Goal: Task Accomplishment & Management: Use online tool/utility

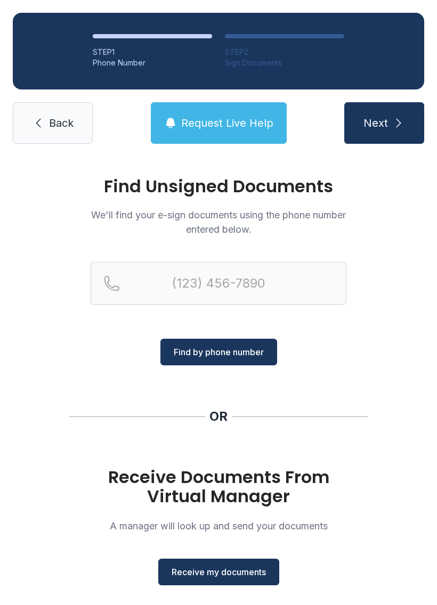
click at [247, 572] on span "Receive my documents" at bounding box center [219, 572] width 94 height 13
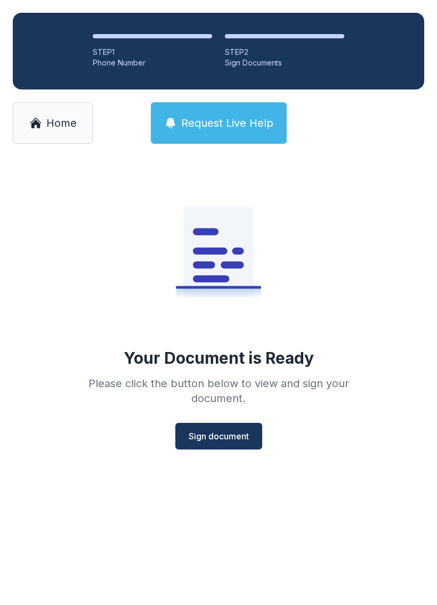
click at [235, 441] on span "Sign document" at bounding box center [219, 436] width 60 height 13
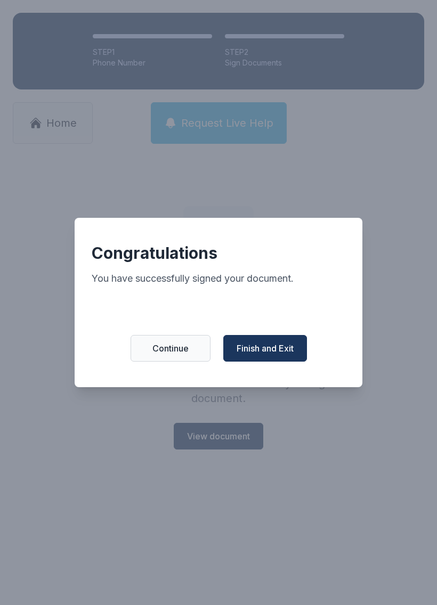
click at [283, 355] on span "Finish and Exit" at bounding box center [264, 348] width 57 height 13
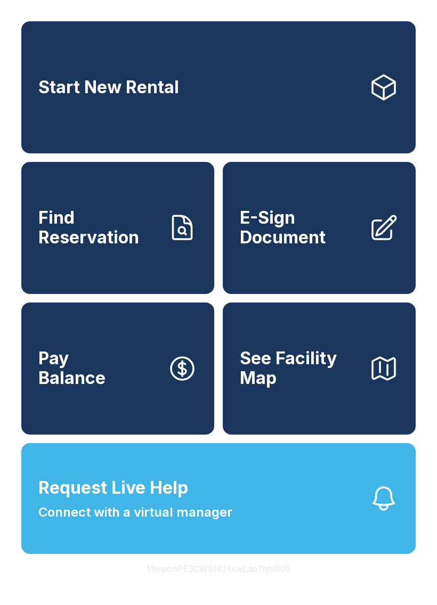
click at [274, 216] on link "E-Sign Document" at bounding box center [319, 228] width 193 height 132
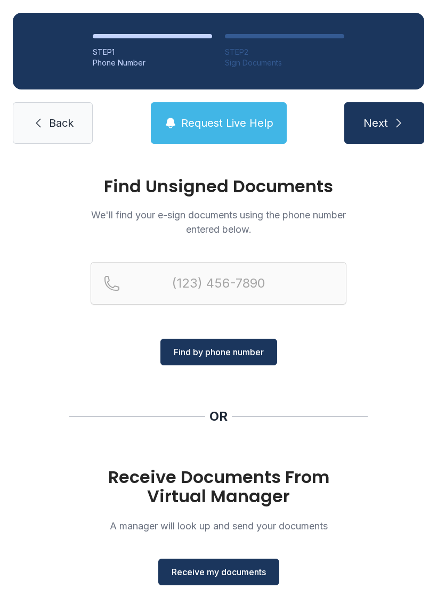
click at [222, 561] on button "Receive my documents" at bounding box center [218, 572] width 121 height 27
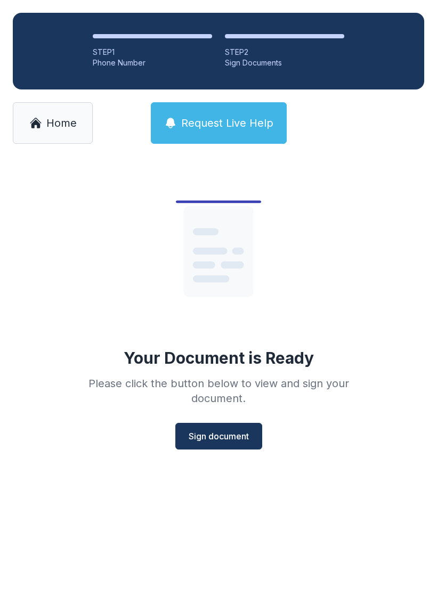
click at [218, 428] on button "Sign document" at bounding box center [218, 436] width 87 height 27
